Goal: Task Accomplishment & Management: Complete application form

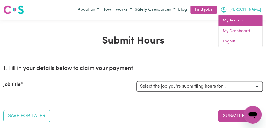
click at [242, 24] on link "My Account" at bounding box center [241, 20] width 44 height 11
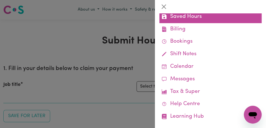
scroll to position [89, 0]
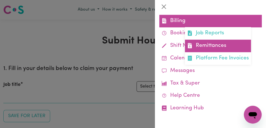
click at [224, 50] on link "Remittances" at bounding box center [218, 46] width 66 height 13
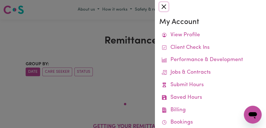
click at [163, 6] on button "Close" at bounding box center [163, 6] width 9 height 9
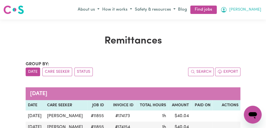
click at [257, 9] on span "[PERSON_NAME]" at bounding box center [245, 10] width 32 height 6
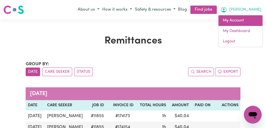
click at [249, 22] on link "My Account" at bounding box center [241, 20] width 44 height 11
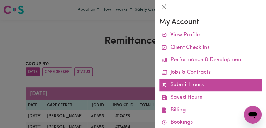
click at [212, 80] on link "Submit Hours" at bounding box center [210, 85] width 102 height 13
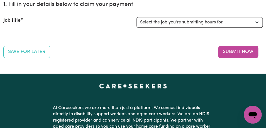
scroll to position [63, 0]
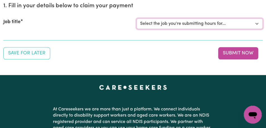
select select "11855"
click option "[[PERSON_NAME]] Support Worker Needed For Personal Care In the Morning- [PERSON…" at bounding box center [0, 0] width 0 height 0
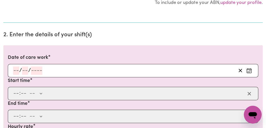
scroll to position [142, 0]
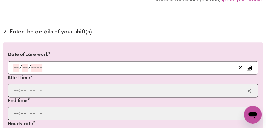
click at [250, 67] on icon "Enter the date of care work" at bounding box center [249, 68] width 6 height 6
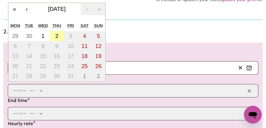
click at [59, 37] on button "2" at bounding box center [57, 36] width 14 height 10
type input "[DATE]"
type input "2"
type input "10"
type input "2025"
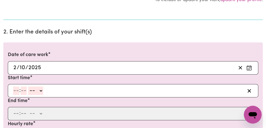
click at [16, 91] on input "number" at bounding box center [16, 90] width 6 height 8
type input "8"
type input "00"
select select "am"
click option "AM" at bounding box center [0, 0] width 0 height 0
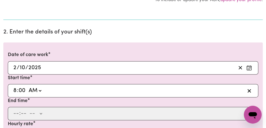
type input "08:00"
type input "0"
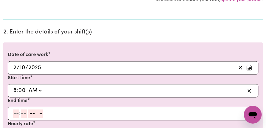
click at [16, 115] on input "number" at bounding box center [16, 113] width 6 height 8
type input "9"
type input "00"
click at [27, 109] on select "-- AM PM" at bounding box center [34, 113] width 15 height 8
select select "pm"
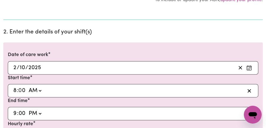
click option "PM" at bounding box center [0, 0] width 0 height 0
type input "21:00"
type input "0"
click at [41, 103] on div "End time 21:00 9 : 0 0 AM PM" at bounding box center [133, 108] width 251 height 23
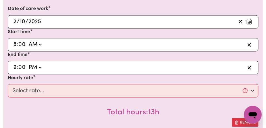
scroll to position [188, 0]
select select "am"
click option "AM" at bounding box center [0, 0] width 0 height 0
type input "09:00"
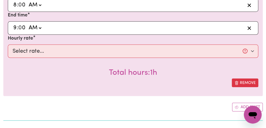
scroll to position [232, 0]
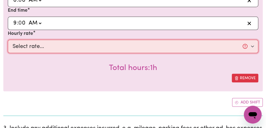
select select "44-Weekday"
click option "$44.00 (Weekday)" at bounding box center [0, 0] width 0 height 0
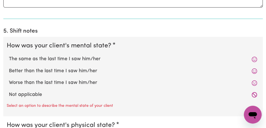
scroll to position [470, 0]
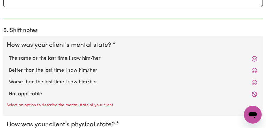
click at [103, 61] on label "The same as the last time I saw him/her" at bounding box center [133, 58] width 248 height 7
click at [9, 55] on input "The same as the last time I saw him/her" at bounding box center [9, 55] width 0 height 0
radio input "true"
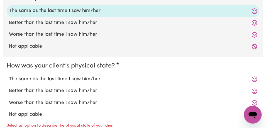
scroll to position [526, 0]
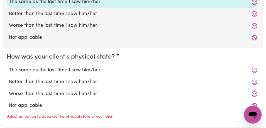
click at [97, 68] on label "The same as the last time I saw him/her" at bounding box center [133, 70] width 248 height 7
click at [9, 67] on input "The same as the last time I saw him/her" at bounding box center [9, 66] width 0 height 0
radio input "true"
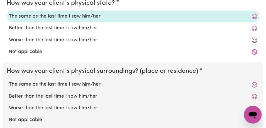
scroll to position [594, 0]
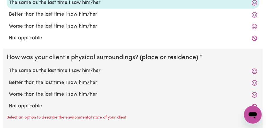
click at [92, 72] on label "The same as the last time I saw him/her" at bounding box center [133, 70] width 248 height 7
click at [9, 67] on input "The same as the last time I saw him/her" at bounding box center [9, 67] width 0 height 0
radio input "true"
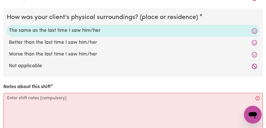
scroll to position [650, 0]
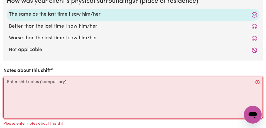
click at [75, 86] on textarea "Notes about this shift" at bounding box center [133, 98] width 260 height 42
type textarea "X"
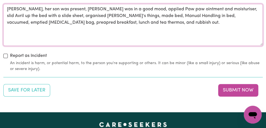
scroll to position [751, 0]
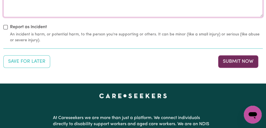
type textarea "[PERSON_NAME], her son was present, [PERSON_NAME] was in a good mood, applied P…"
click at [230, 61] on button "Submit Now" at bounding box center [238, 61] width 40 height 12
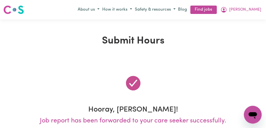
scroll to position [0, 0]
